Goal: Information Seeking & Learning: Learn about a topic

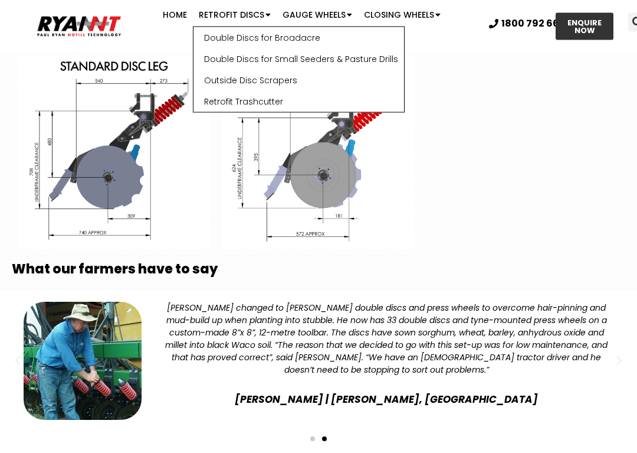
scroll to position [2589, 0]
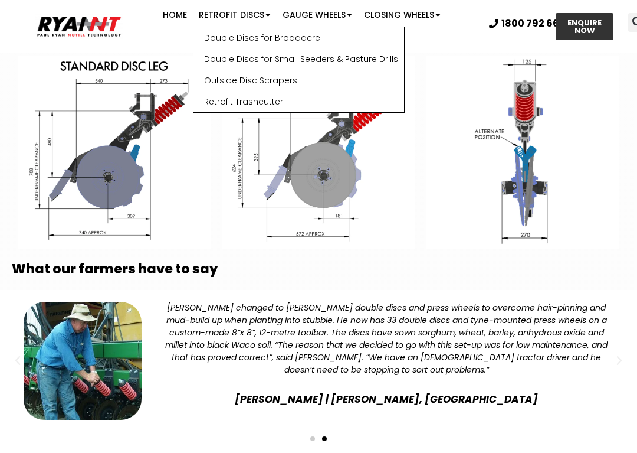
click at [205, 108] on link "Retrofit Trashcutter" at bounding box center [299, 101] width 211 height 21
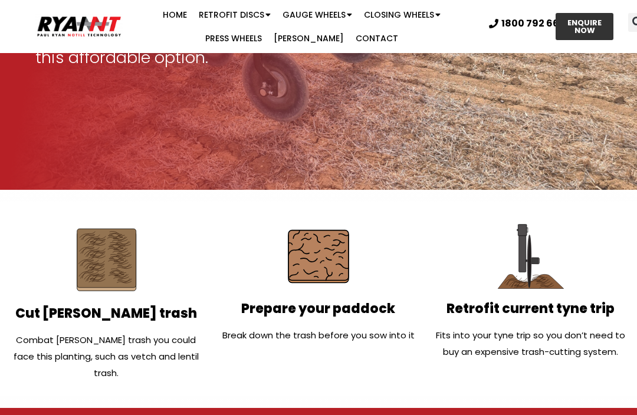
scroll to position [265, 0]
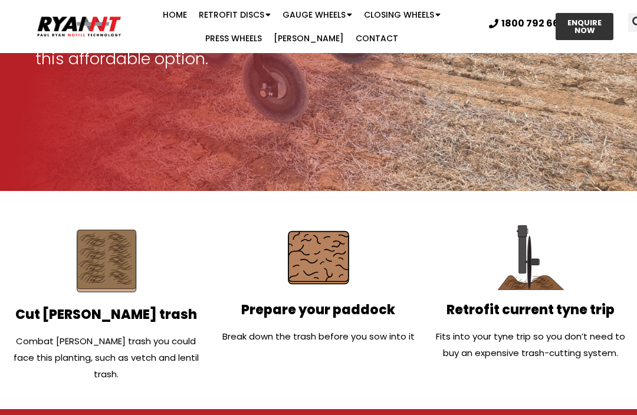
click at [197, 9] on link "Retrofit Discs" at bounding box center [235, 15] width 84 height 24
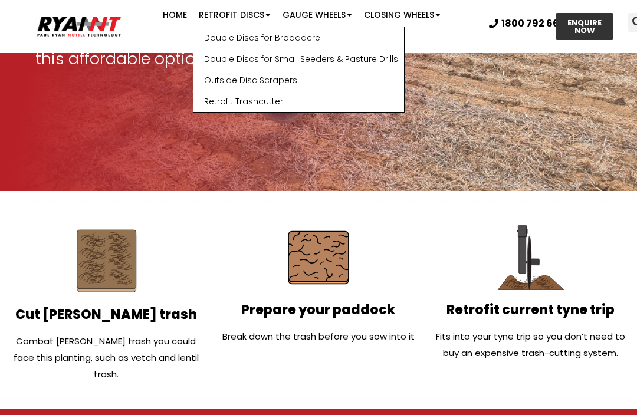
click at [325, 57] on link "Double Discs for Small Seeders & Pasture Drills" at bounding box center [299, 58] width 211 height 21
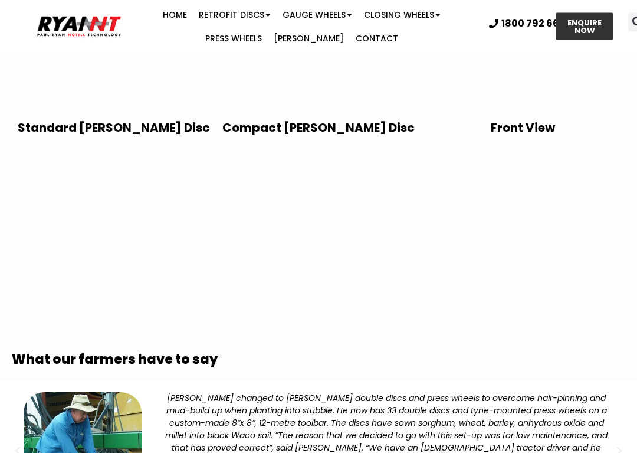
scroll to position [2499, 0]
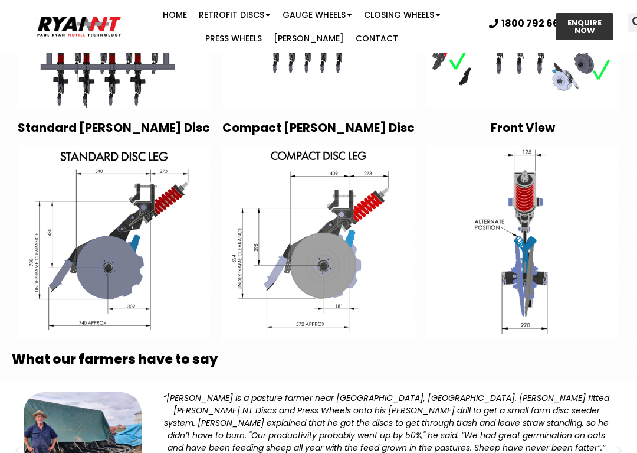
click at [93, 401] on img "1 / 2" at bounding box center [83, 451] width 118 height 118
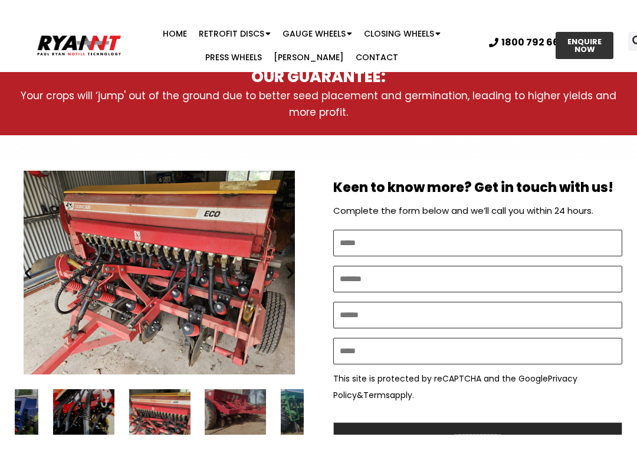
scroll to position [683, 0]
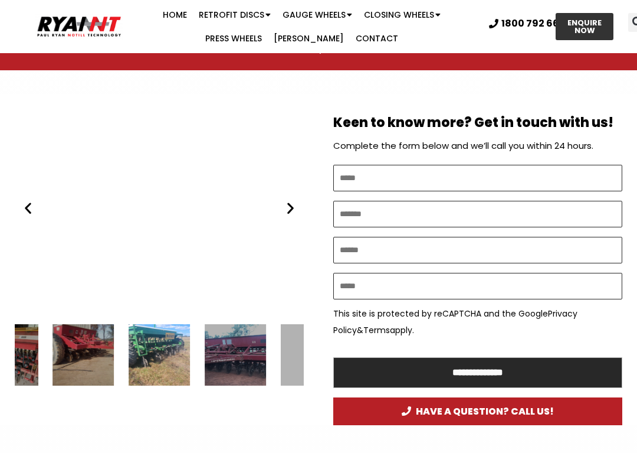
click at [242, 355] on div "11 / 15" at bounding box center [235, 354] width 61 height 61
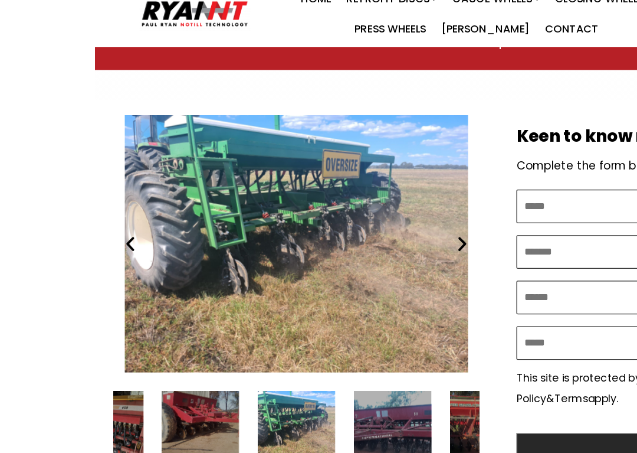
scroll to position [659, 0]
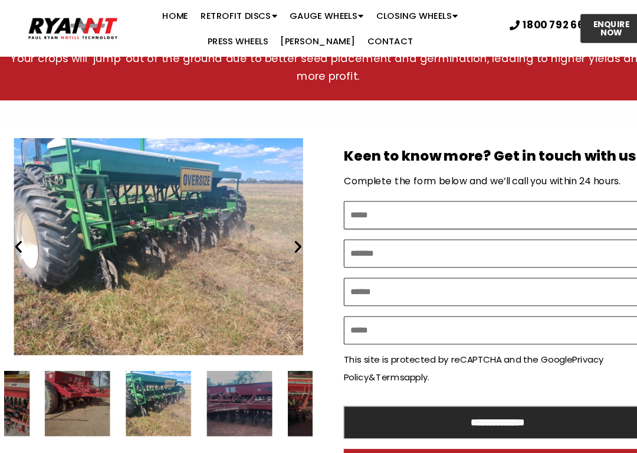
click at [283, 224] on icon "Next slide" at bounding box center [290, 231] width 15 height 15
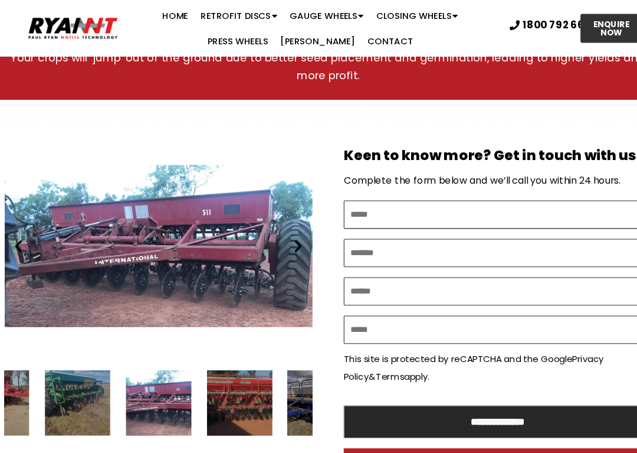
click at [283, 228] on icon "Next slide" at bounding box center [290, 231] width 15 height 15
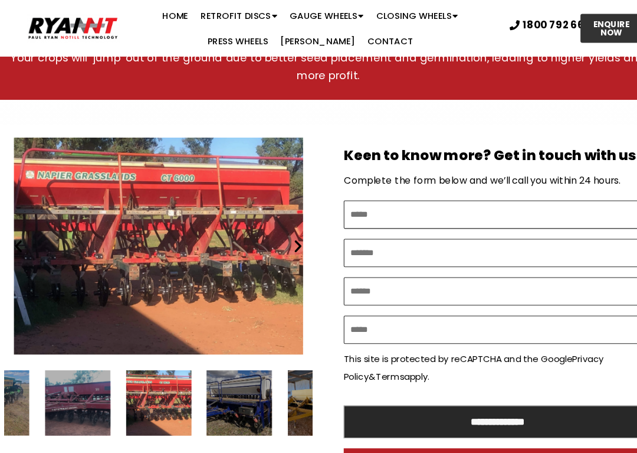
click at [268, 27] on link "Press Wheels" at bounding box center [233, 39] width 68 height 24
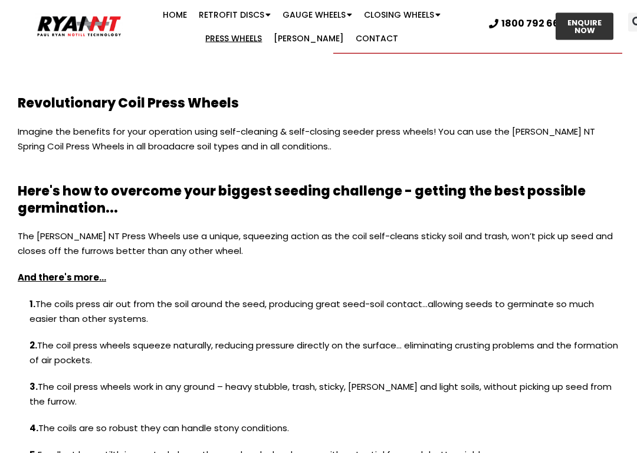
scroll to position [1038, 0]
